Goal: Information Seeking & Learning: Learn about a topic

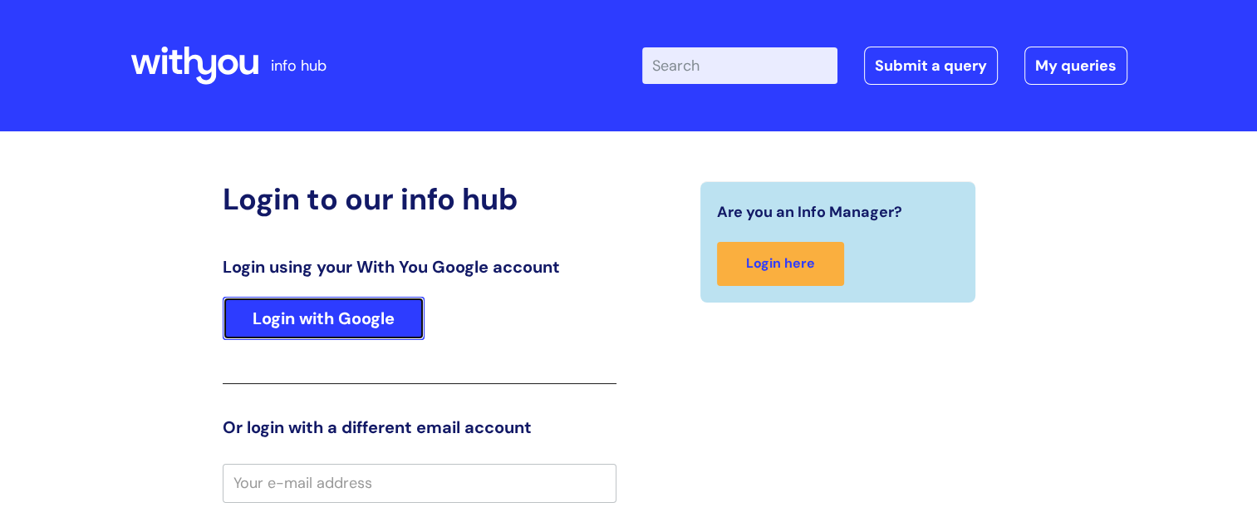
click at [291, 328] on link "Login with Google" at bounding box center [324, 318] width 202 height 43
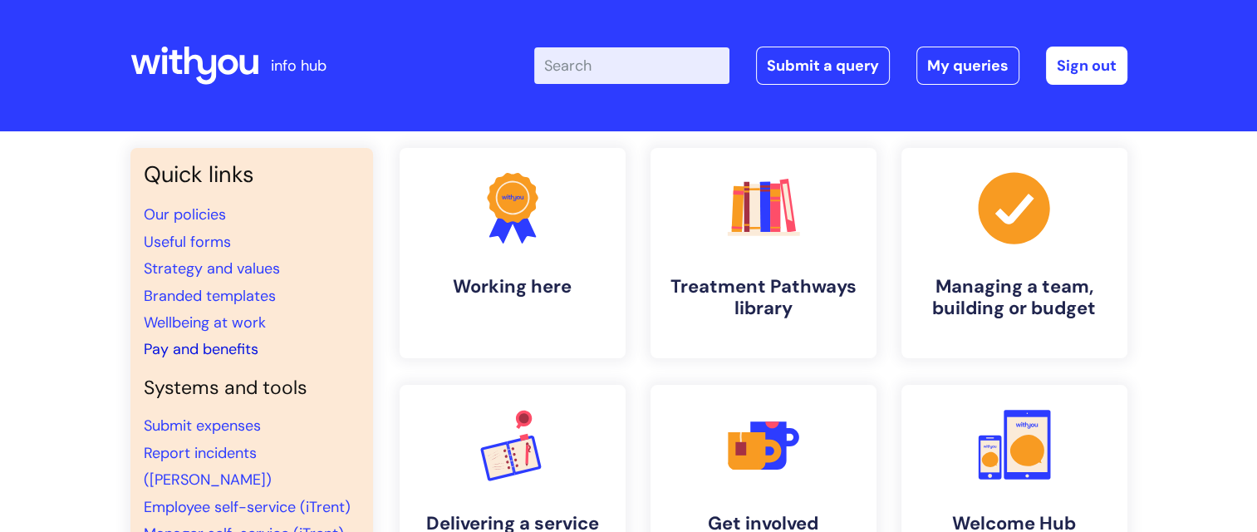
click at [209, 347] on link "Pay and benefits" at bounding box center [201, 349] width 115 height 20
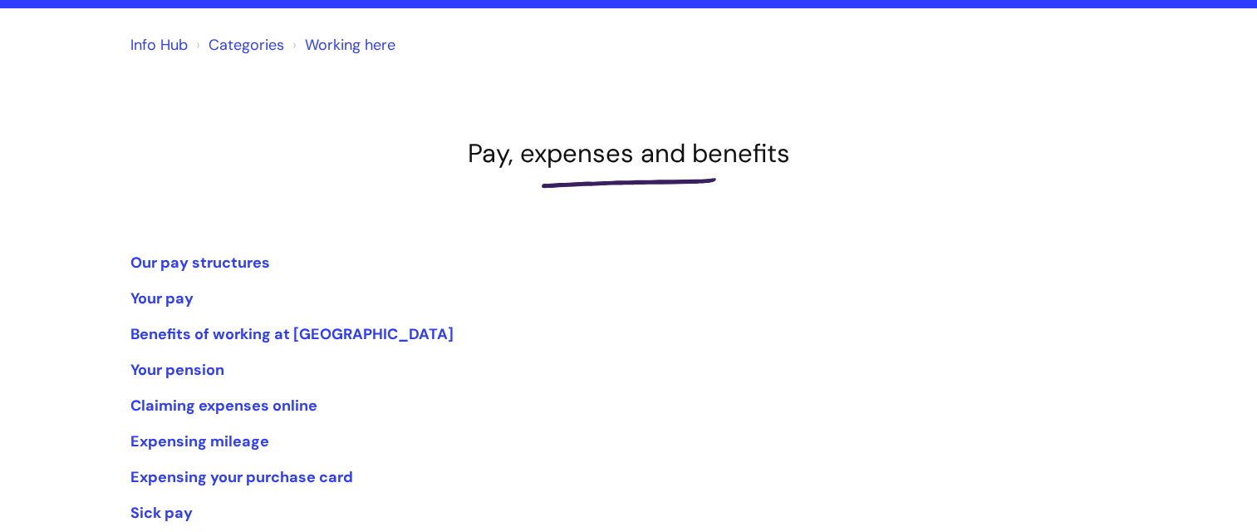
scroll to position [332, 0]
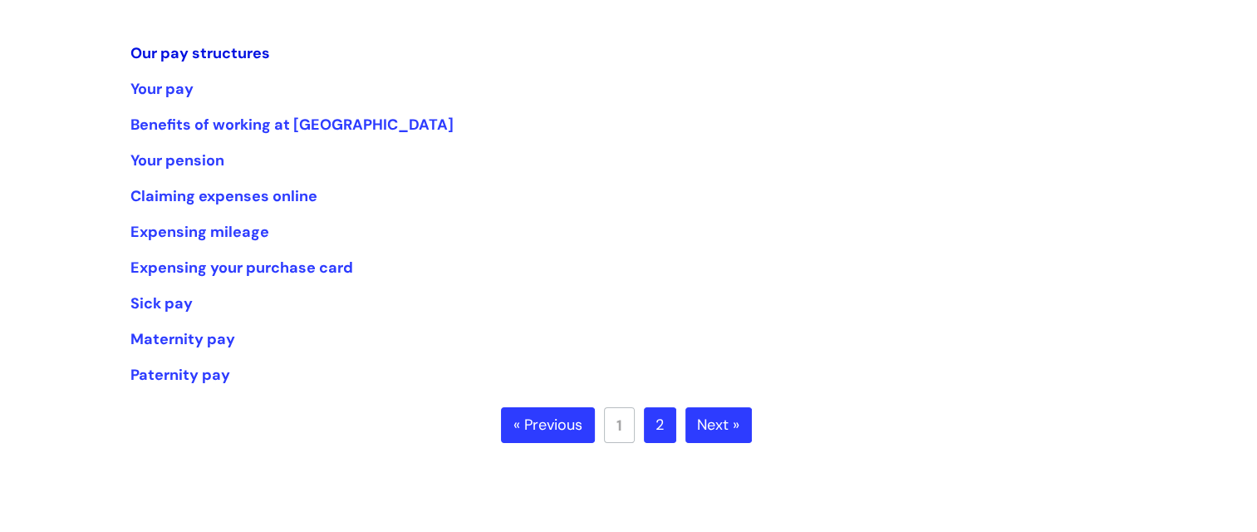
click at [221, 54] on link "Our pay structures" at bounding box center [200, 53] width 140 height 20
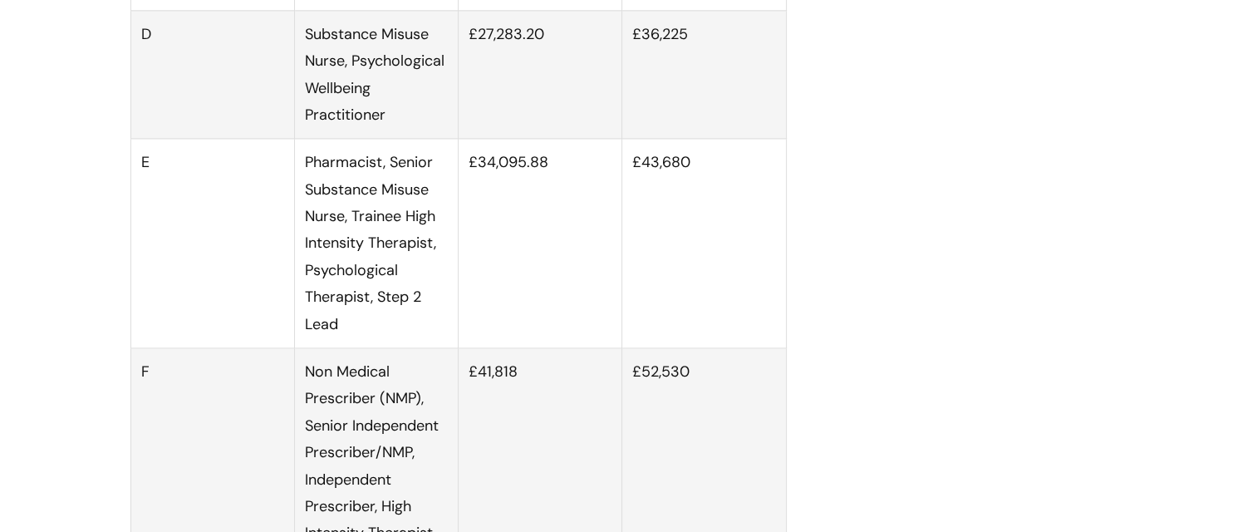
scroll to position [2410, 0]
